Goal: Task Accomplishment & Management: Manage account settings

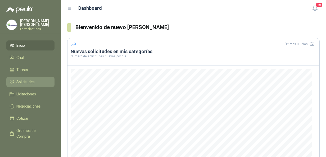
click at [31, 81] on span "Solicitudes" at bounding box center [25, 82] width 18 height 6
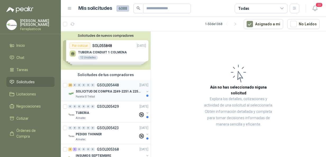
click at [102, 91] on p "SOLICITUD DE COMPRA 2249-2251 A 2256-2258 Y 2262" at bounding box center [109, 91] width 66 height 5
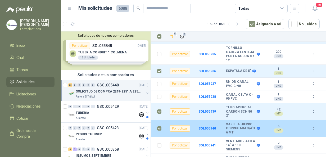
scroll to position [310, 0]
